Goal: Find specific page/section: Find specific page/section

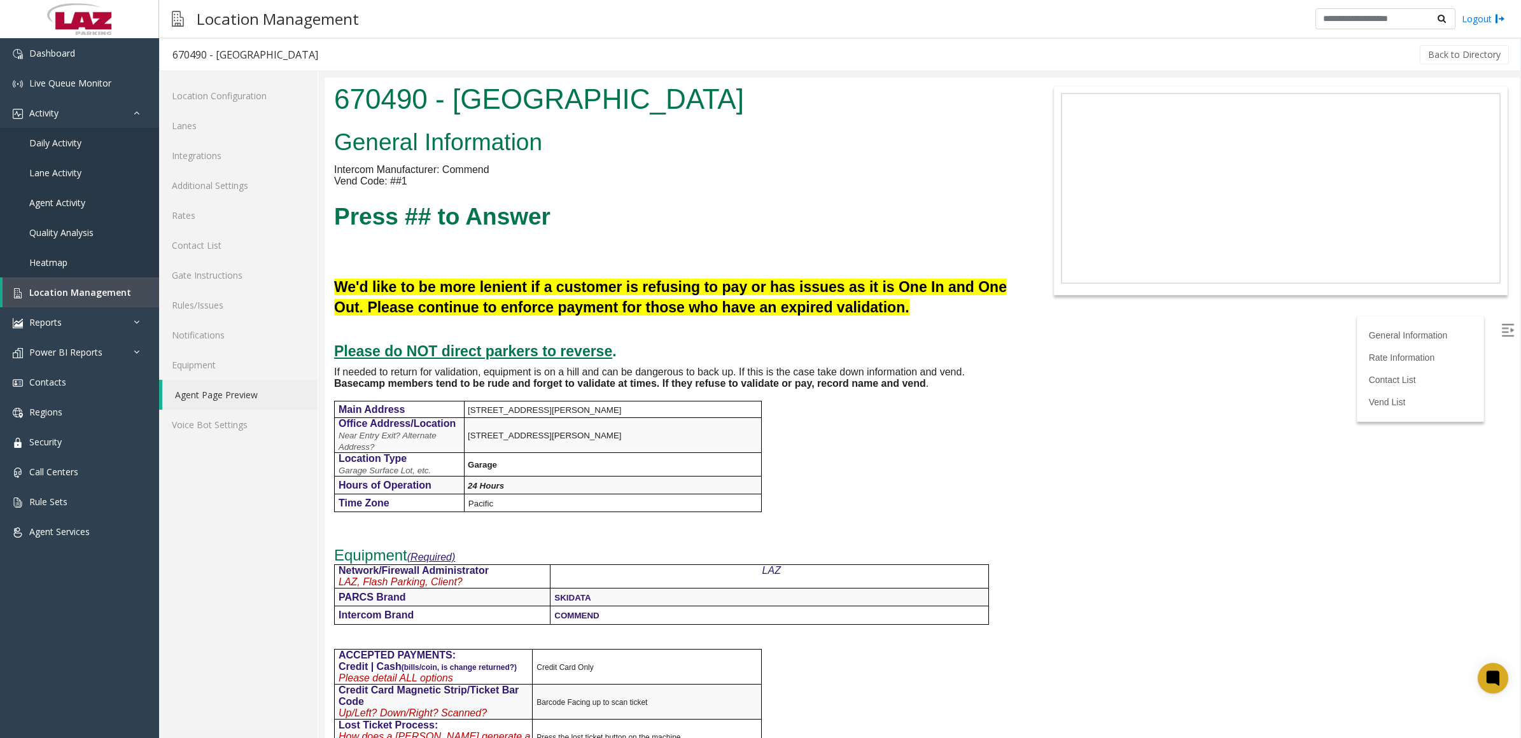
scroll to position [934, 0]
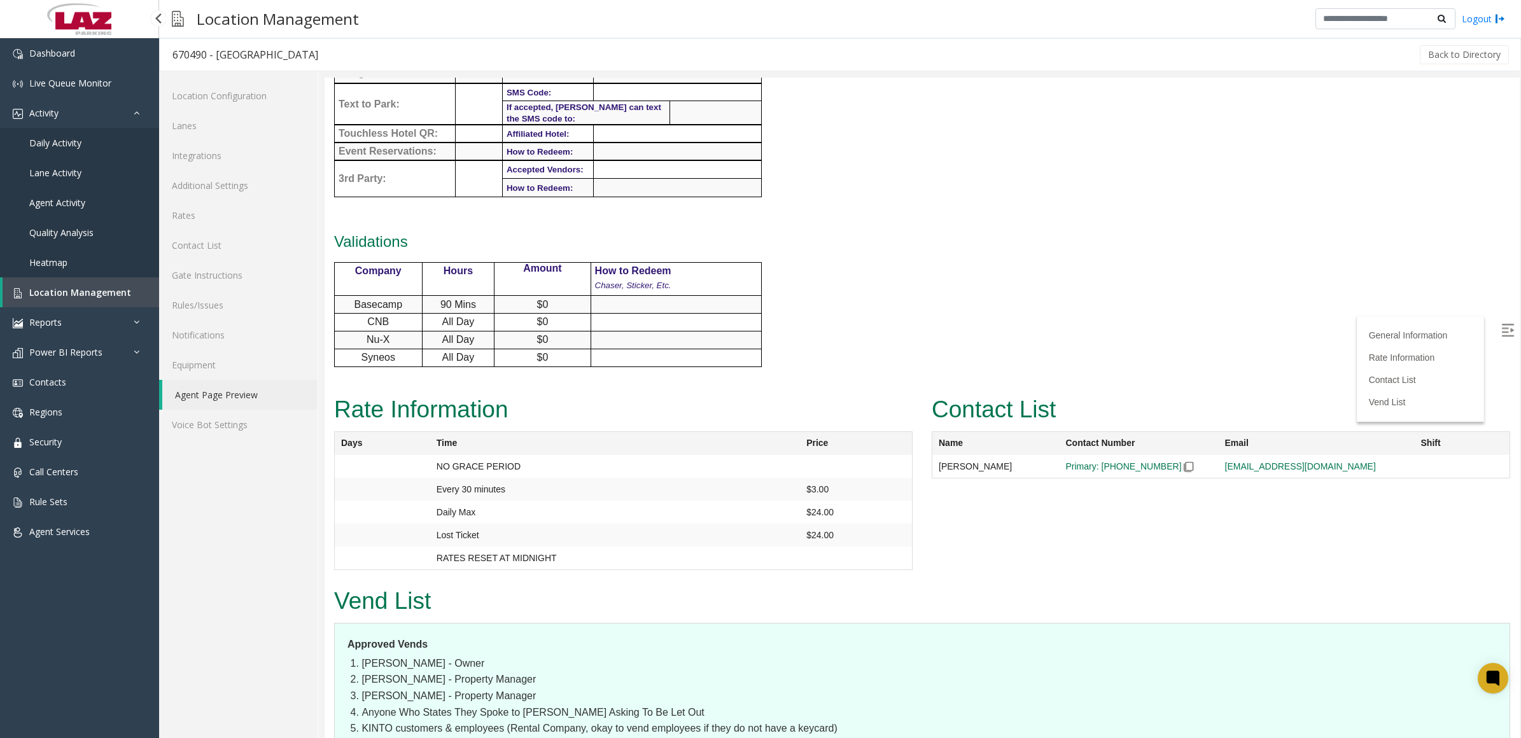
click at [87, 301] on link "Location Management" at bounding box center [81, 292] width 157 height 30
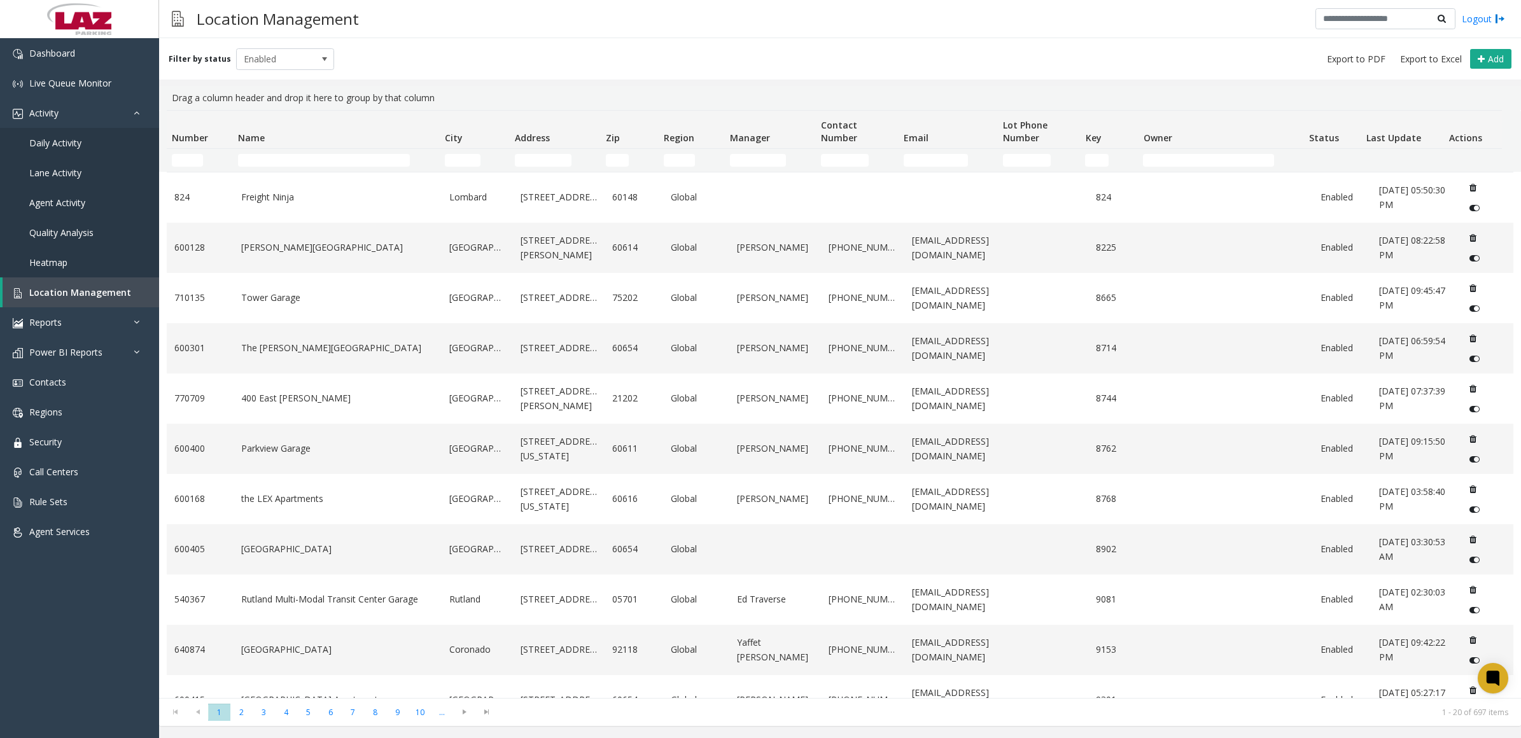
click at [304, 153] on td "Name Filter" at bounding box center [336, 160] width 207 height 23
click at [307, 157] on input "Name Filter" at bounding box center [324, 160] width 172 height 13
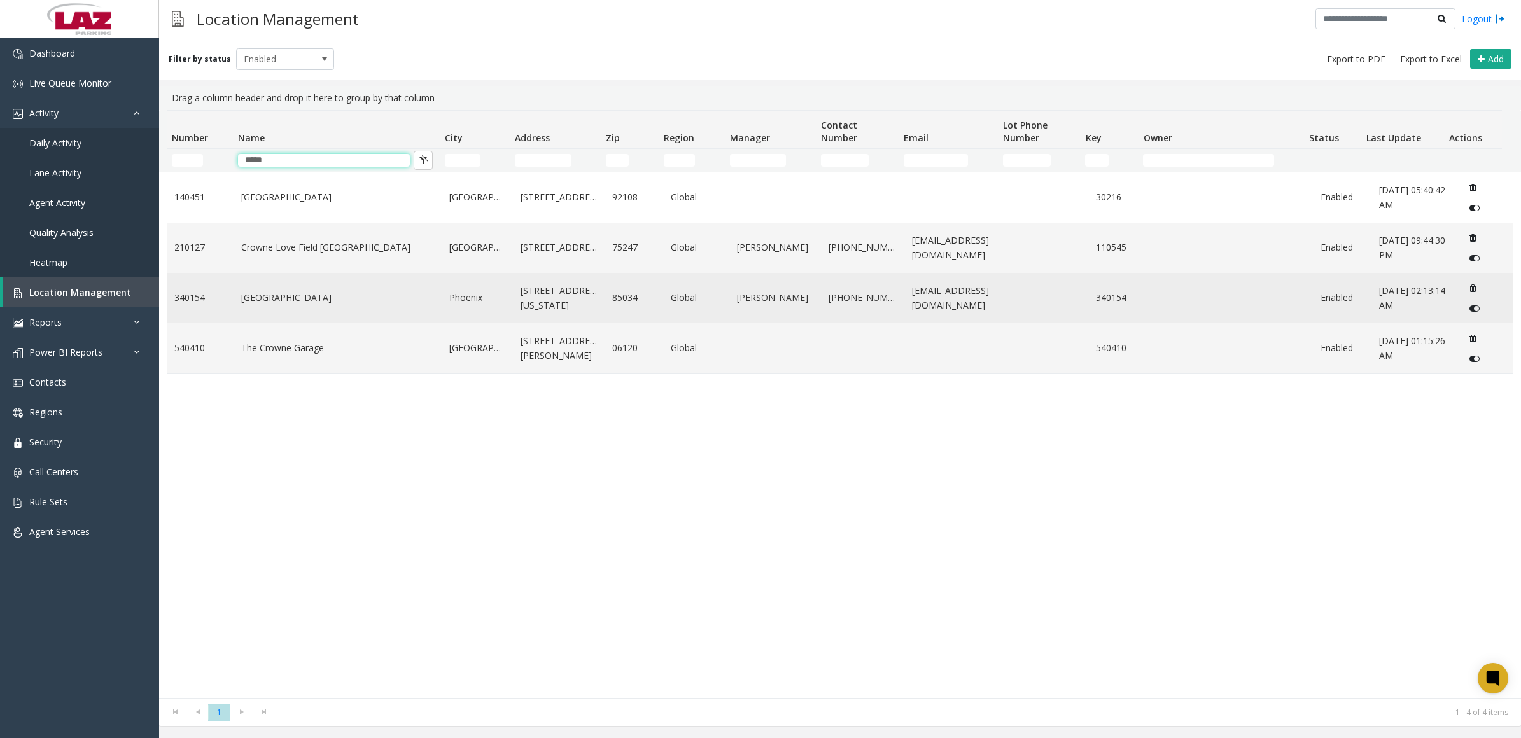
type input "*****"
click at [333, 304] on link "[GEOGRAPHIC_DATA]" at bounding box center [337, 298] width 193 height 14
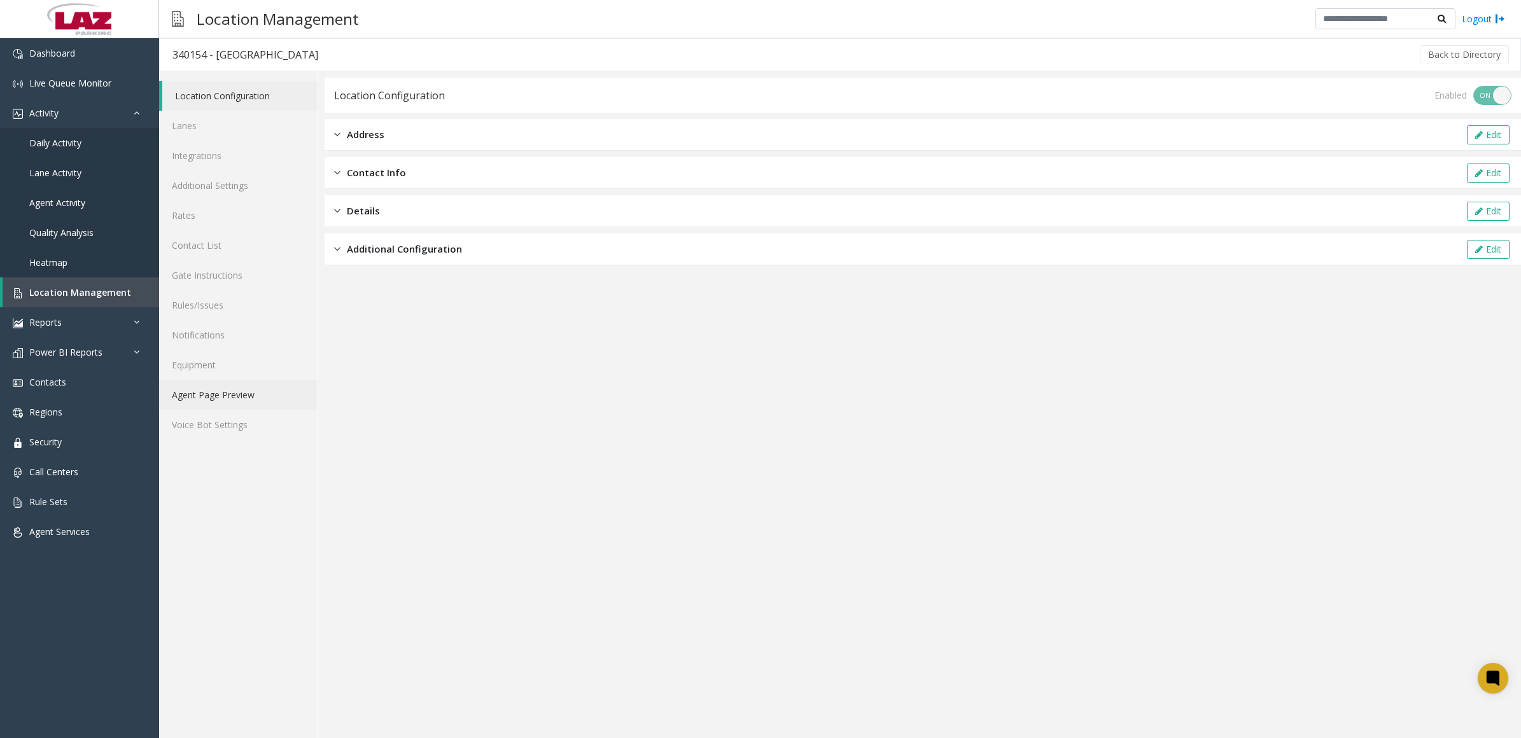
click at [242, 392] on link "Agent Page Preview" at bounding box center [238, 395] width 158 height 30
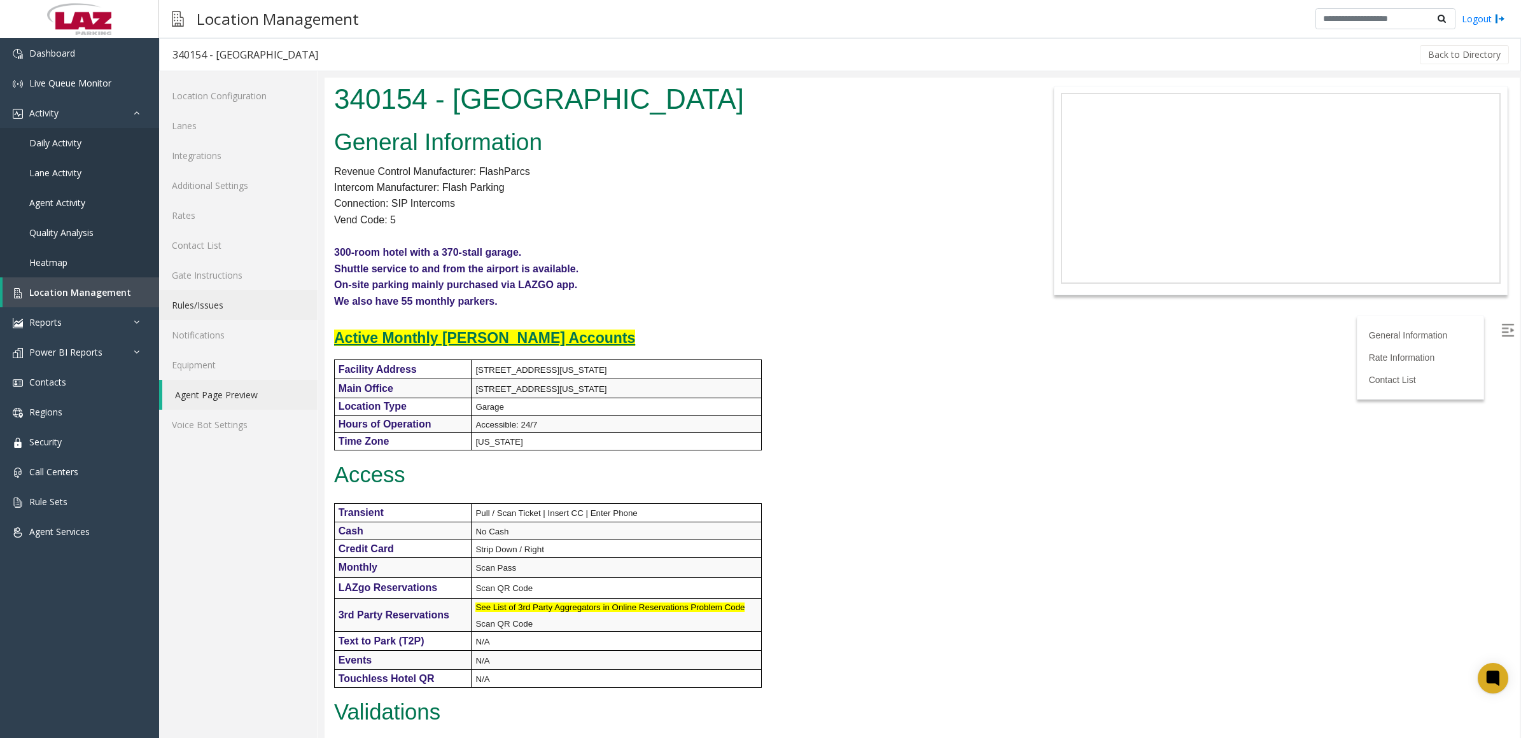
click at [214, 298] on link "Rules/Issues" at bounding box center [238, 305] width 158 height 30
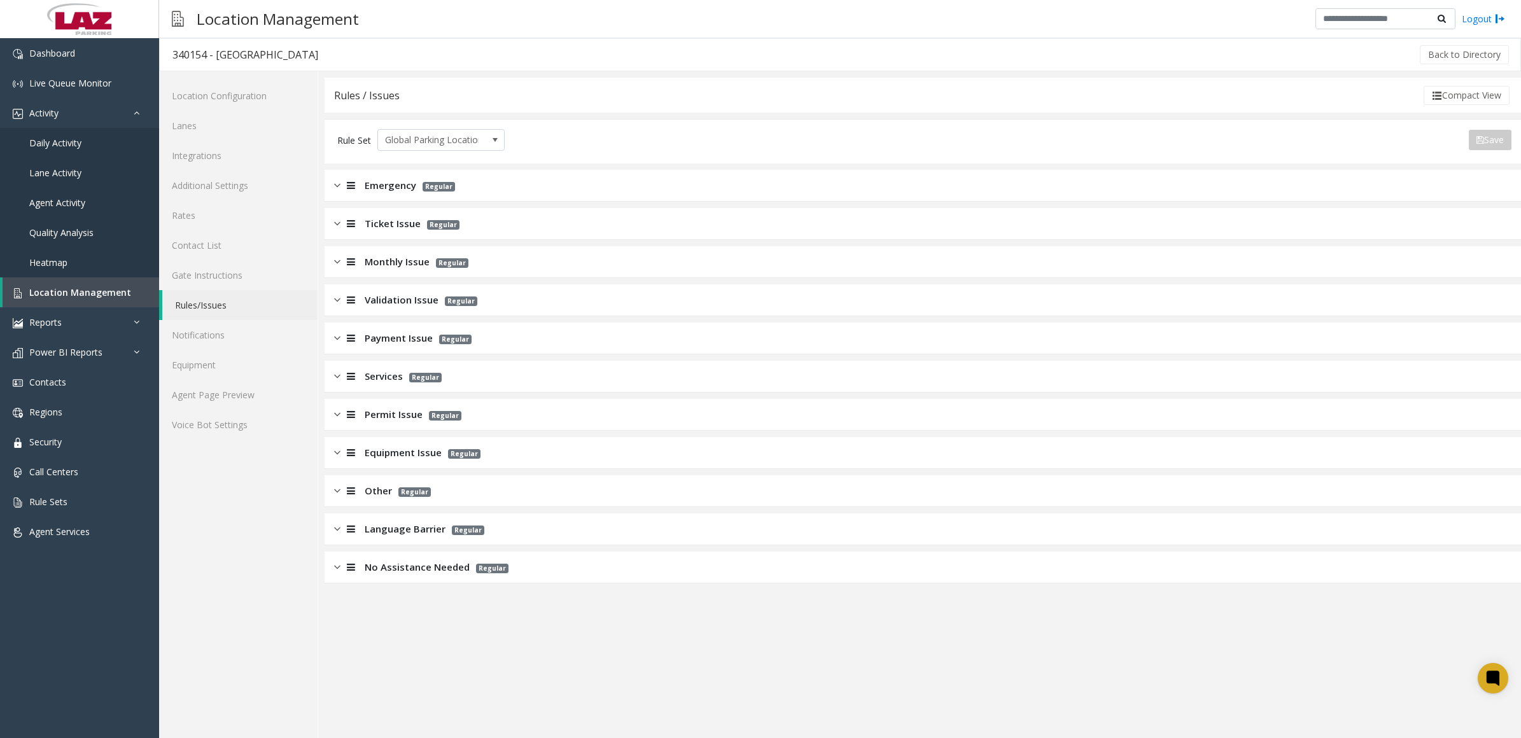
click at [339, 340] on img at bounding box center [337, 338] width 6 height 15
